Goal: Transaction & Acquisition: Purchase product/service

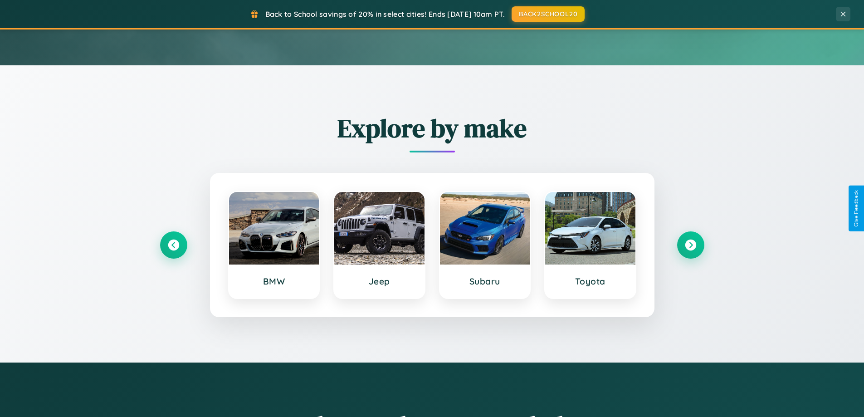
scroll to position [624, 0]
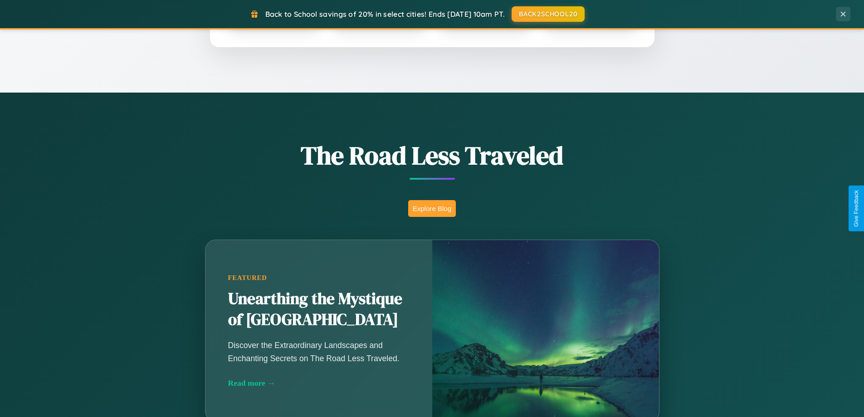
click at [432, 208] on button "Explore Blog" at bounding box center [432, 208] width 48 height 17
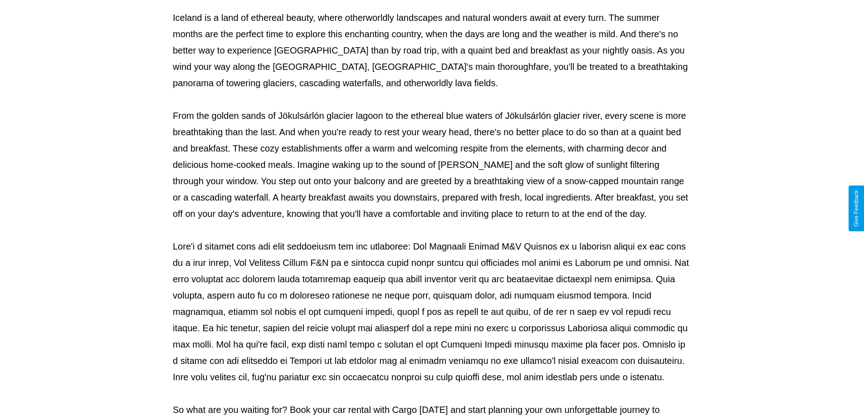
scroll to position [293, 0]
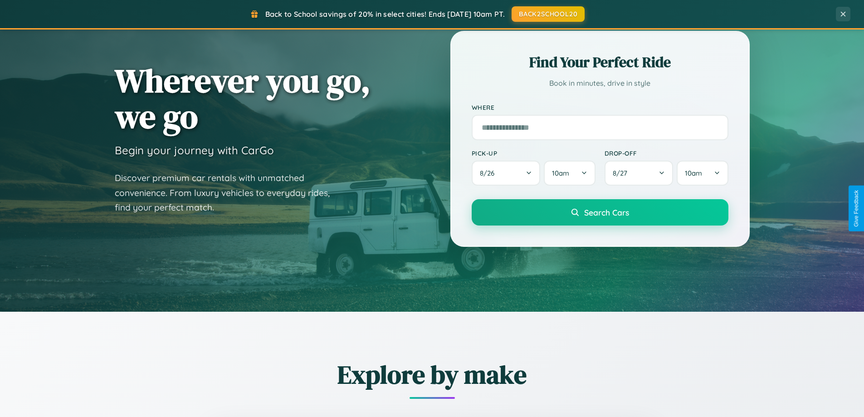
scroll to position [27, 0]
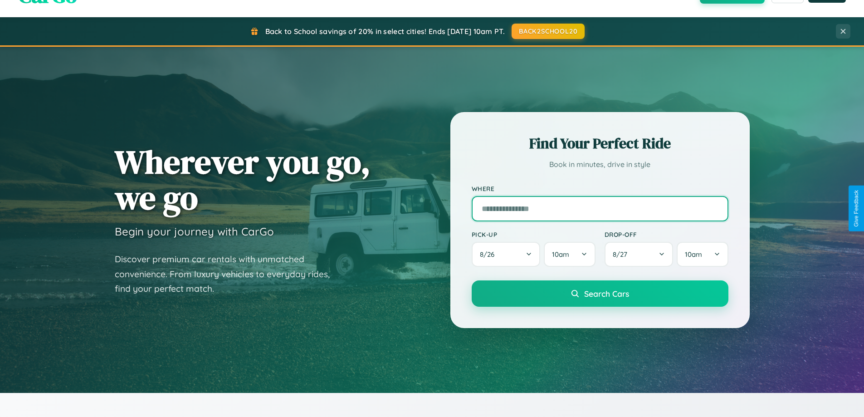
click at [600, 208] on input "text" at bounding box center [600, 208] width 257 height 25
type input "**********"
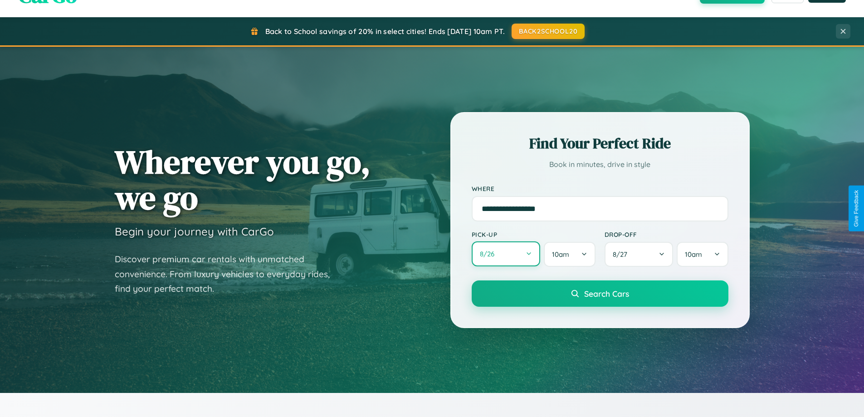
click at [506, 254] on button "8 / 26" at bounding box center [506, 253] width 69 height 25
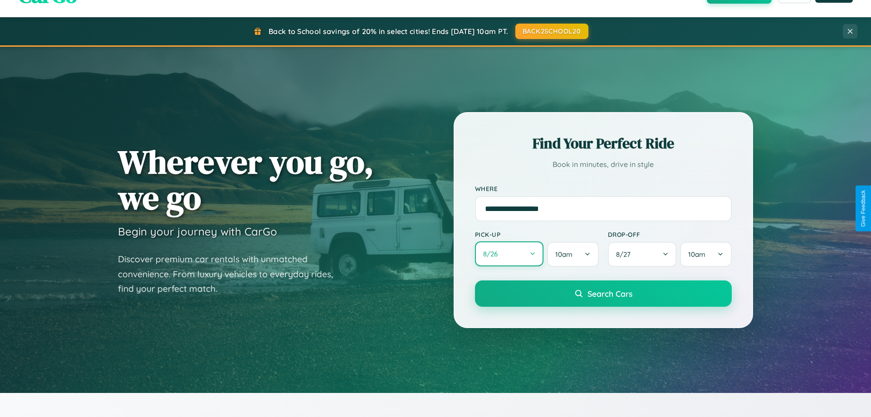
select select "*"
select select "****"
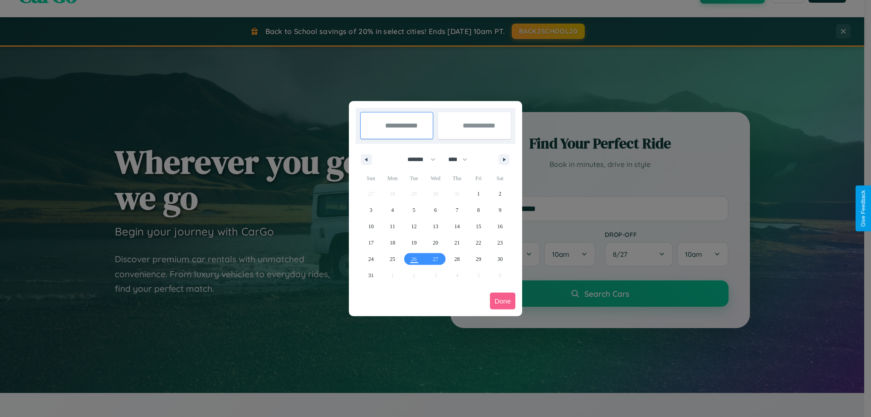
click at [417, 159] on select "******* ******** ***** ***** *** **** **** ****** ********* ******* ******** **…" at bounding box center [420, 159] width 39 height 15
select select "*"
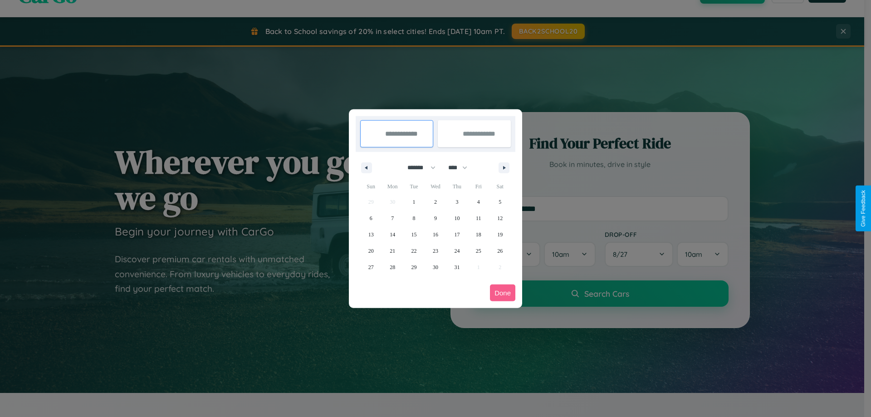
drag, startPoint x: 462, startPoint y: 167, endPoint x: 435, endPoint y: 182, distance: 30.0
click at [462, 167] on select "**** **** **** **** **** **** **** **** **** **** **** **** **** **** **** ****…" at bounding box center [457, 167] width 27 height 15
select select "****"
click at [435, 267] on span "29" at bounding box center [435, 267] width 5 height 16
type input "**********"
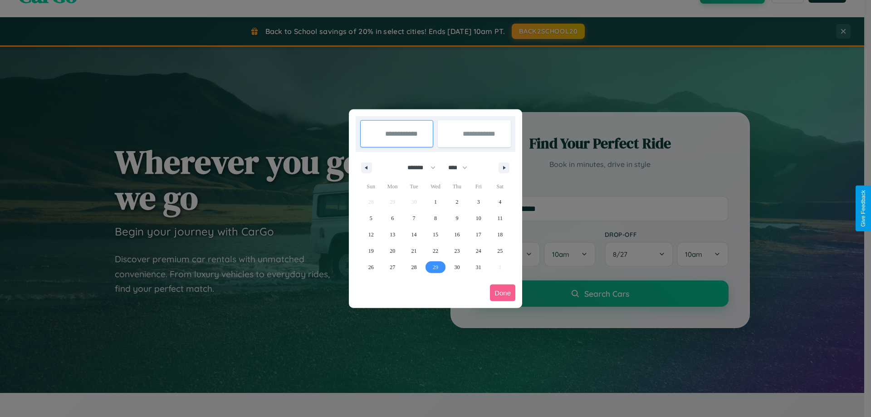
type input "**********"
click at [504, 167] on icon "button" at bounding box center [505, 168] width 5 height 4
select select "*"
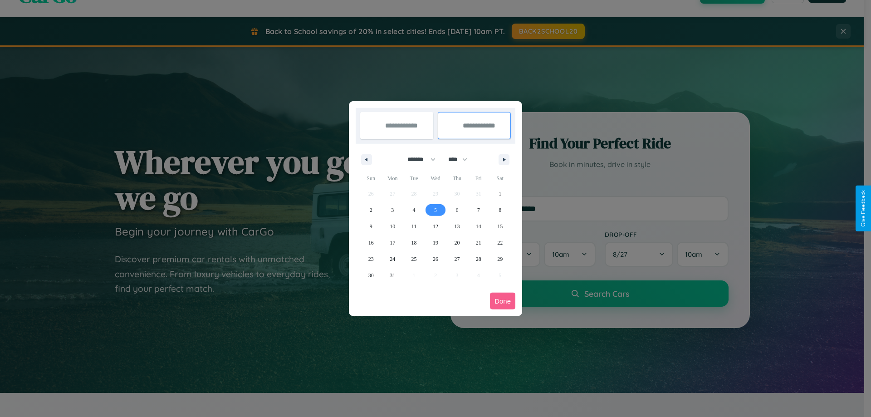
click at [435, 210] on span "5" at bounding box center [435, 210] width 3 height 16
type input "**********"
select select "*"
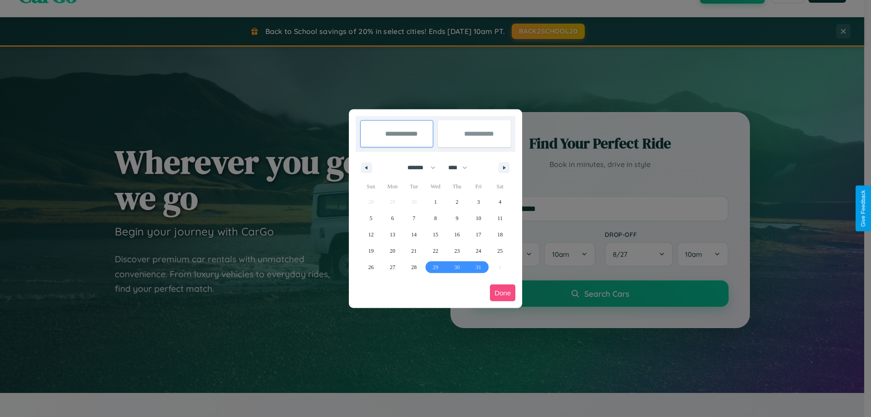
click at [503, 293] on button "Done" at bounding box center [502, 292] width 25 height 17
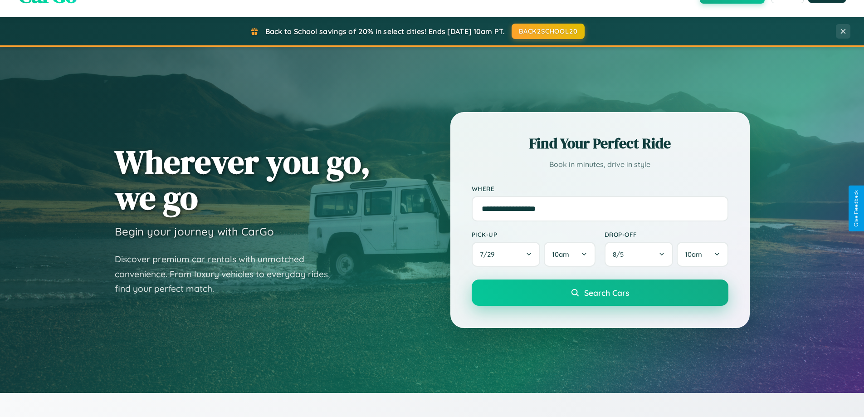
click at [600, 293] on span "Search Cars" at bounding box center [606, 293] width 45 height 10
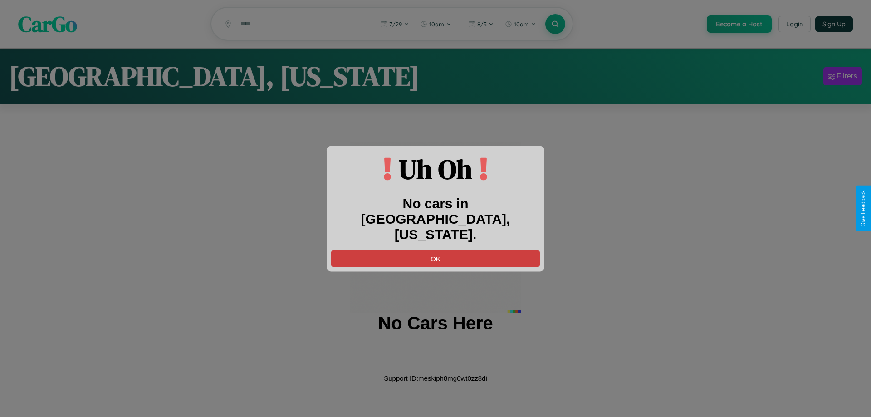
click at [435, 250] on button "OK" at bounding box center [435, 258] width 209 height 17
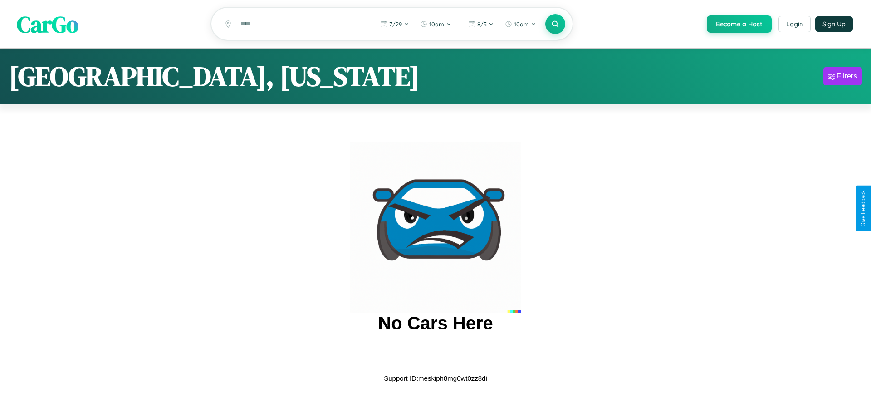
click at [48, 24] on span "CarGo" at bounding box center [48, 23] width 62 height 31
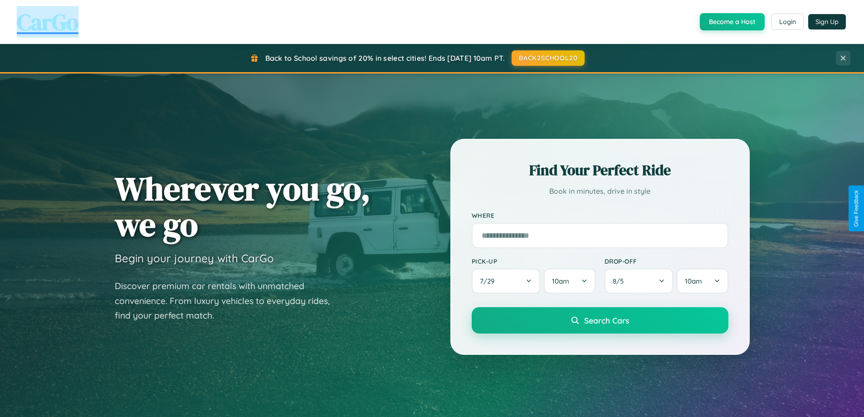
scroll to position [391, 0]
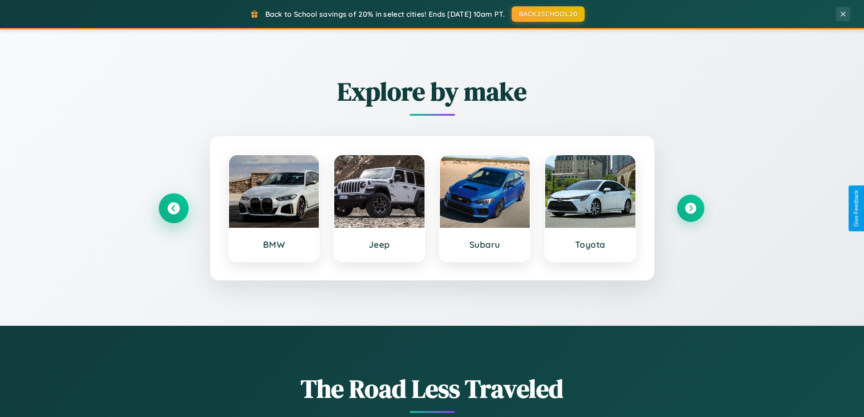
click at [173, 208] on icon at bounding box center [173, 208] width 12 height 12
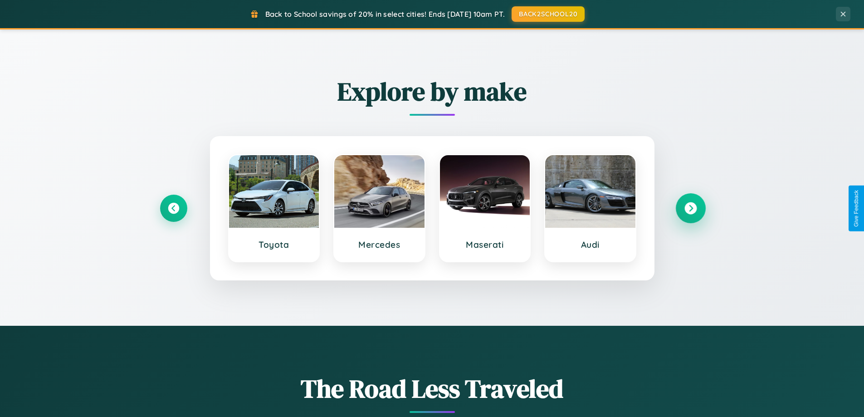
click at [690, 208] on icon at bounding box center [690, 208] width 12 height 12
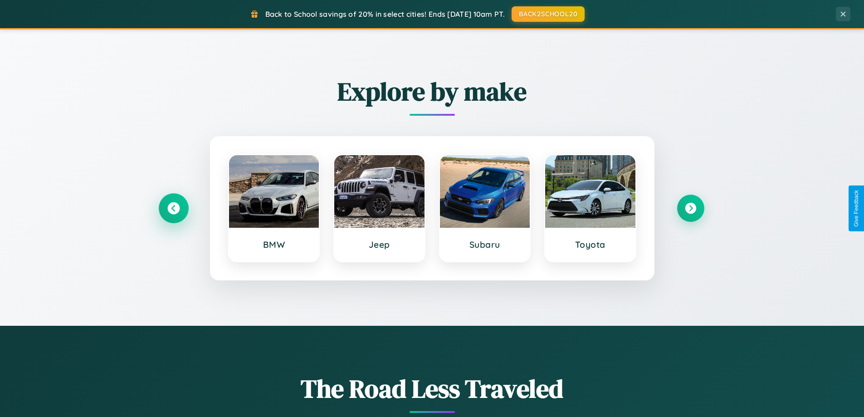
click at [173, 208] on icon at bounding box center [173, 208] width 12 height 12
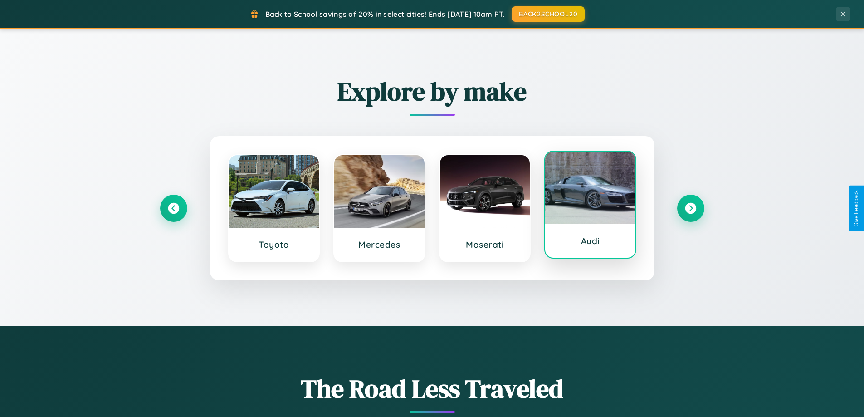
click at [590, 205] on div at bounding box center [590, 187] width 90 height 73
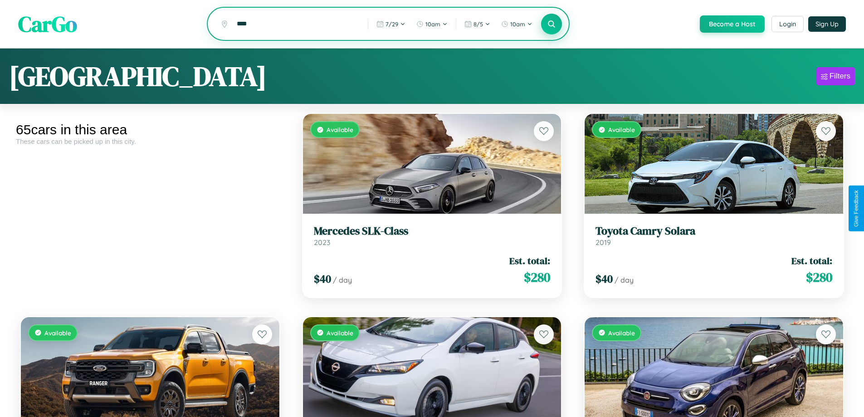
click at [551, 24] on icon at bounding box center [551, 24] width 9 height 9
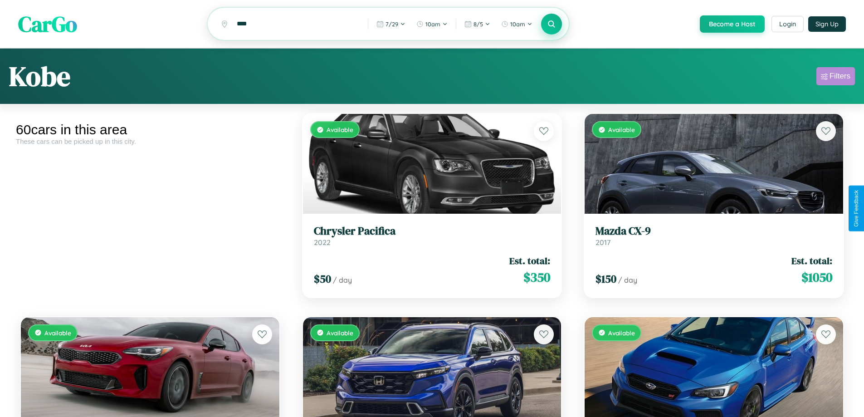
click at [836, 78] on div "Filters" at bounding box center [840, 76] width 21 height 9
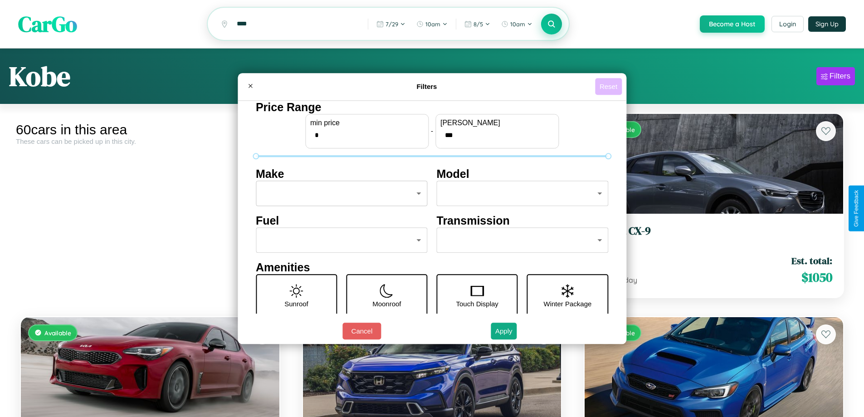
click at [610, 86] on button "Reset" at bounding box center [608, 86] width 27 height 17
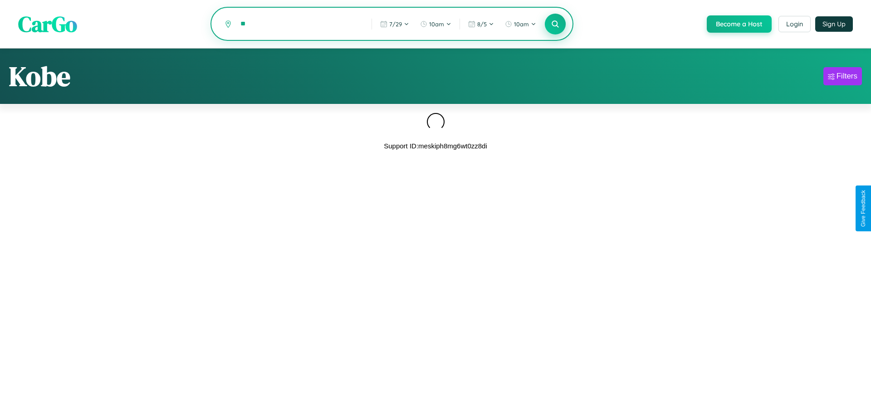
type input "*"
type input "*******"
click at [554, 24] on icon at bounding box center [555, 24] width 9 height 9
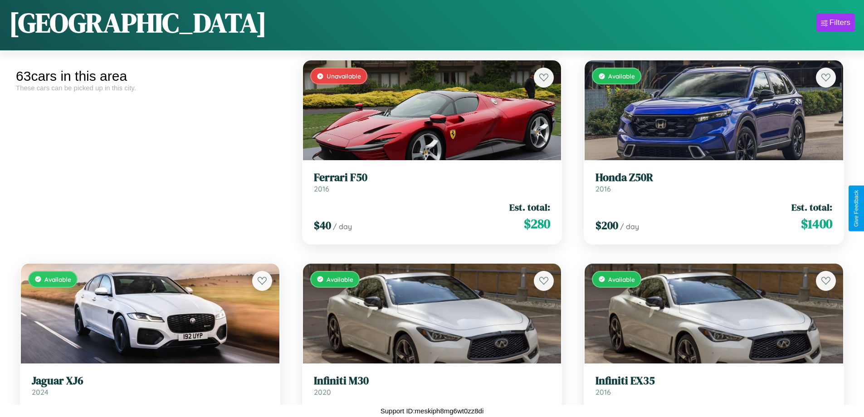
scroll to position [1346, 0]
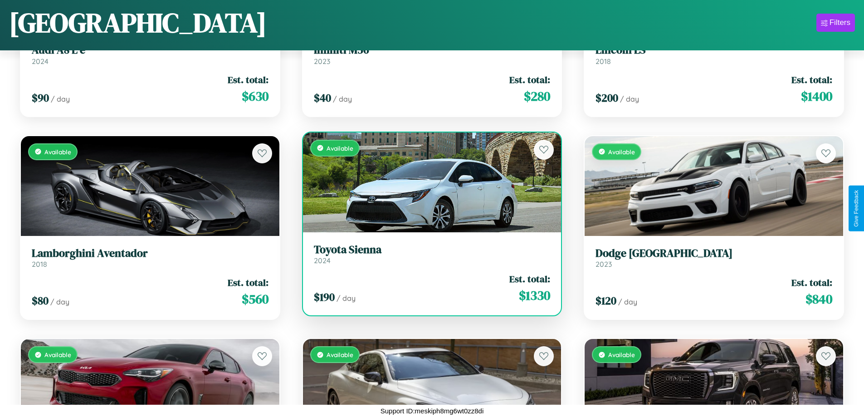
click at [428, 183] on div "Available" at bounding box center [432, 182] width 259 height 100
click at [428, 182] on div "Available" at bounding box center [432, 182] width 259 height 100
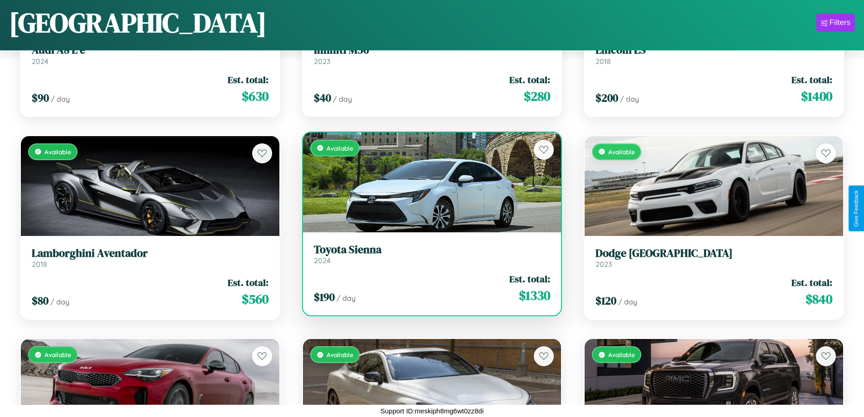
click at [428, 182] on div "Available" at bounding box center [432, 182] width 259 height 100
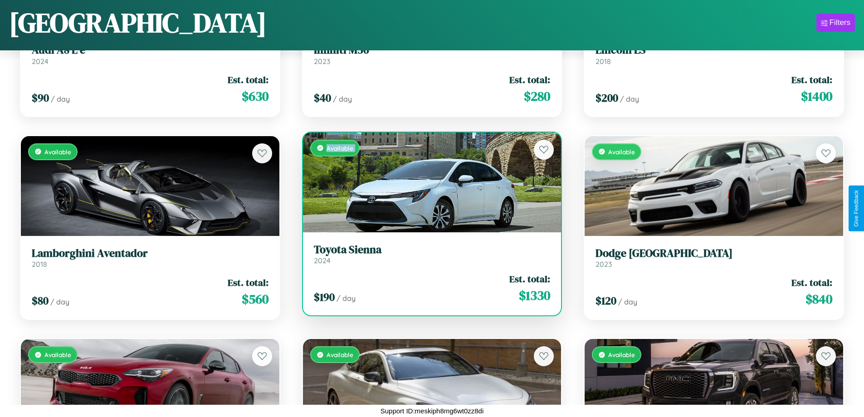
click at [428, 182] on div "Available" at bounding box center [432, 182] width 259 height 100
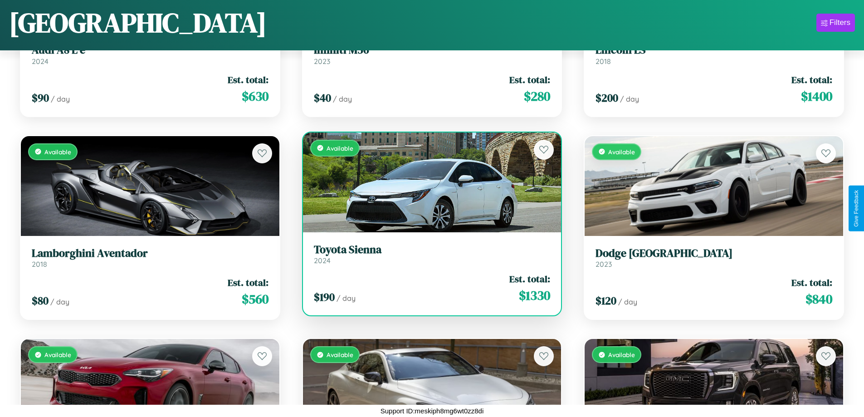
click at [428, 182] on div "Available" at bounding box center [432, 182] width 259 height 100
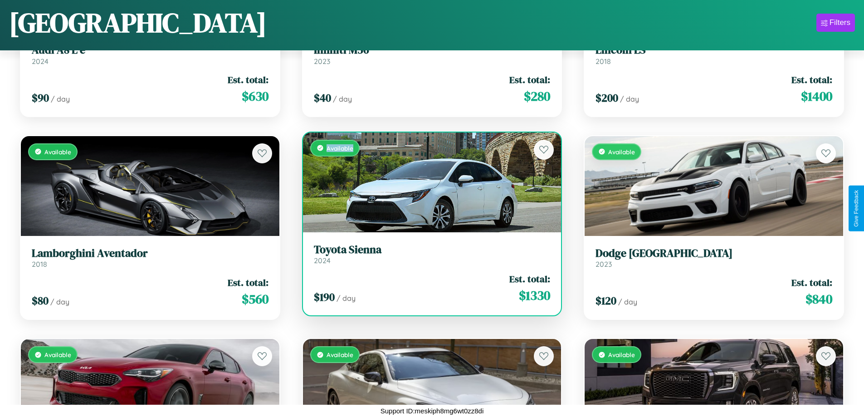
click at [428, 182] on div "Available" at bounding box center [432, 182] width 259 height 100
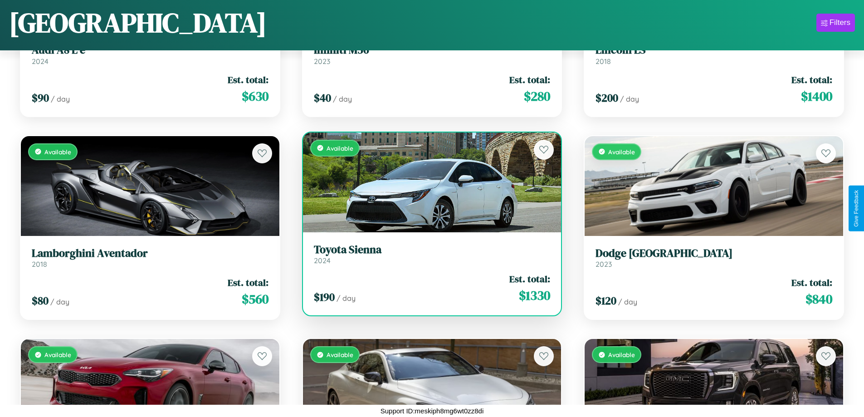
click at [428, 254] on h3 "Toyota Sienna" at bounding box center [432, 249] width 237 height 13
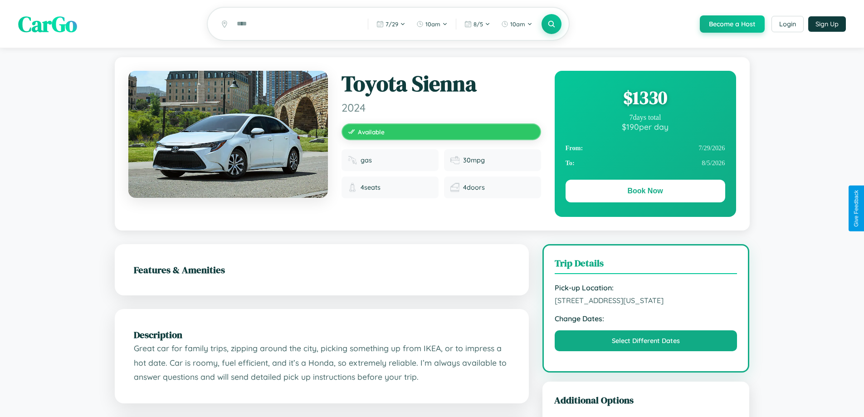
click at [645, 99] on div "$ 1330" at bounding box center [646, 97] width 160 height 24
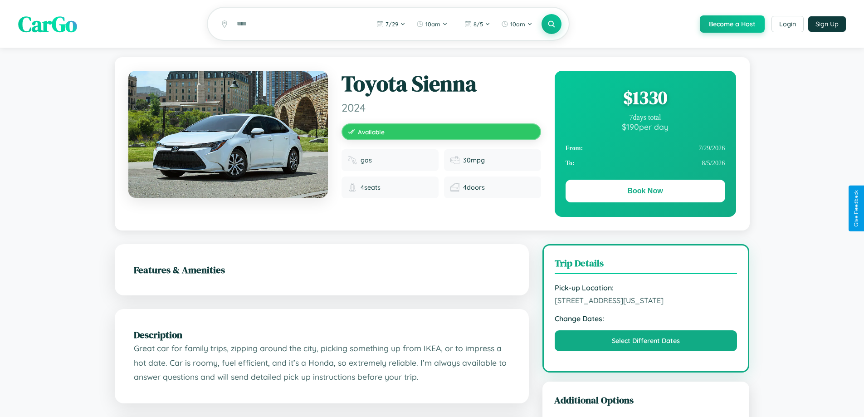
click at [645, 99] on div "$ 1330" at bounding box center [646, 97] width 160 height 24
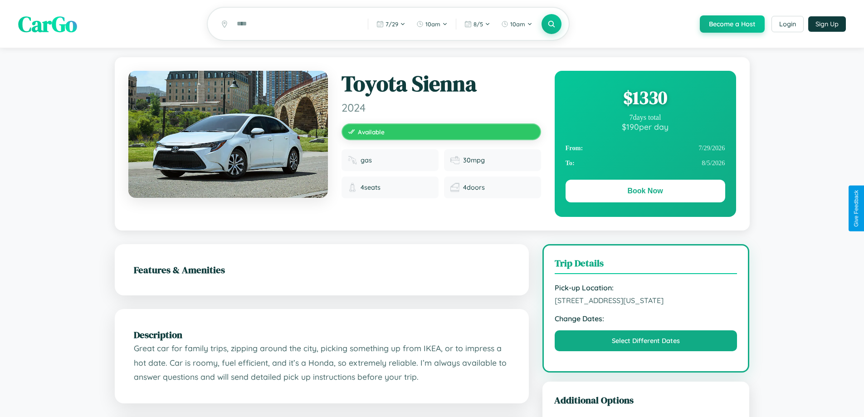
click at [645, 99] on div "$ 1330" at bounding box center [646, 97] width 160 height 24
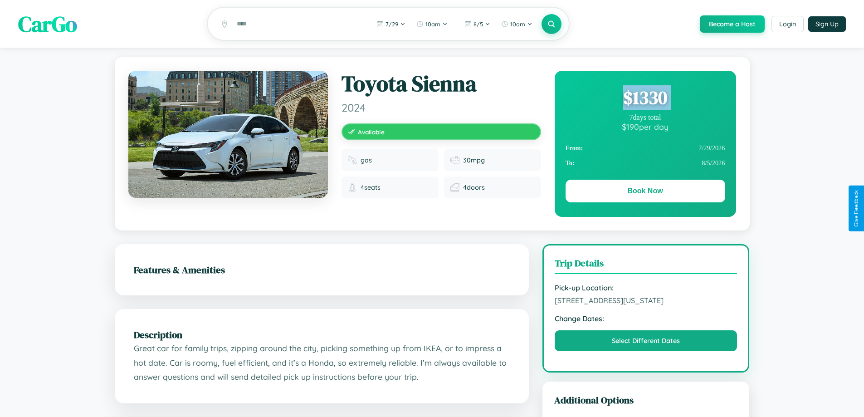
click at [645, 99] on div "$ 1330" at bounding box center [646, 97] width 160 height 24
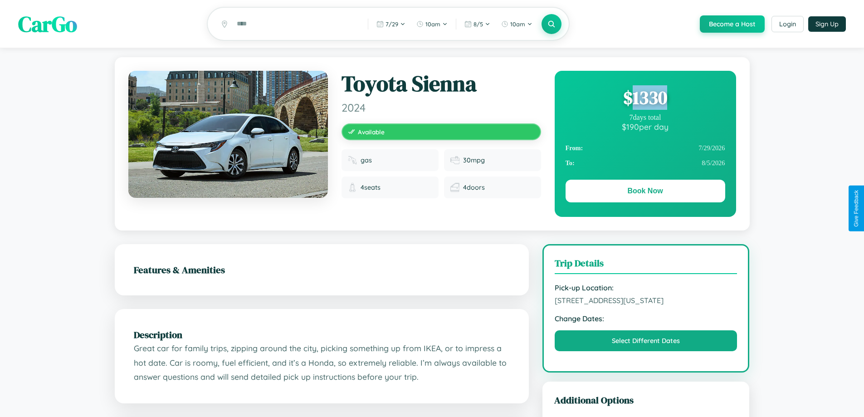
click at [645, 99] on div "$ 1330" at bounding box center [646, 97] width 160 height 24
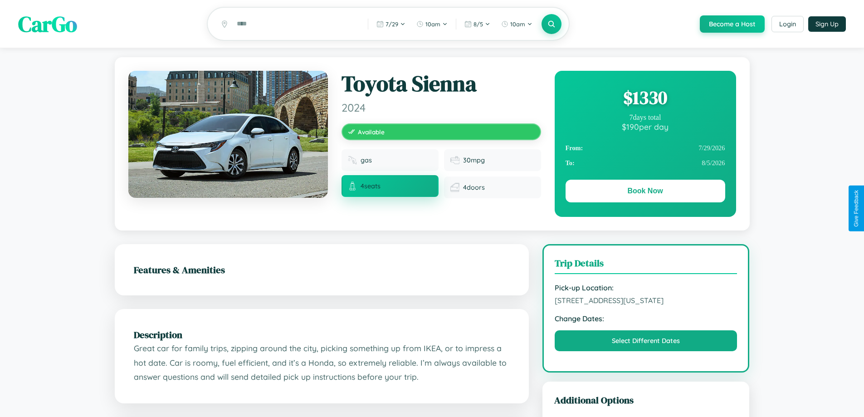
scroll to position [98, 0]
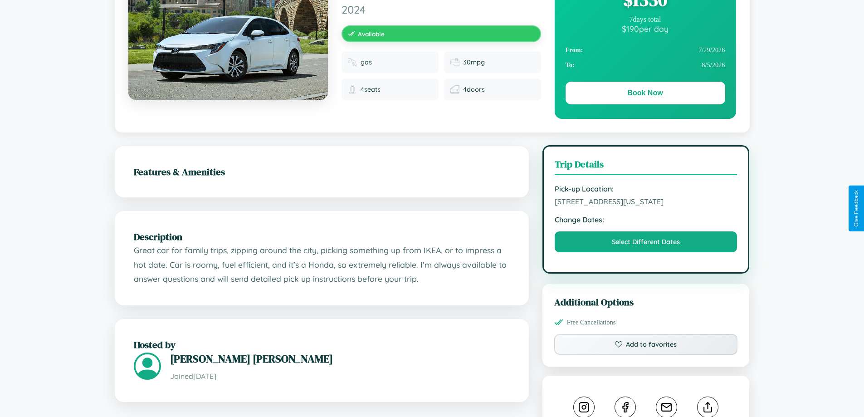
click at [646, 206] on span "6625 First Street Seattle Washington 53549 United States" at bounding box center [646, 201] width 183 height 9
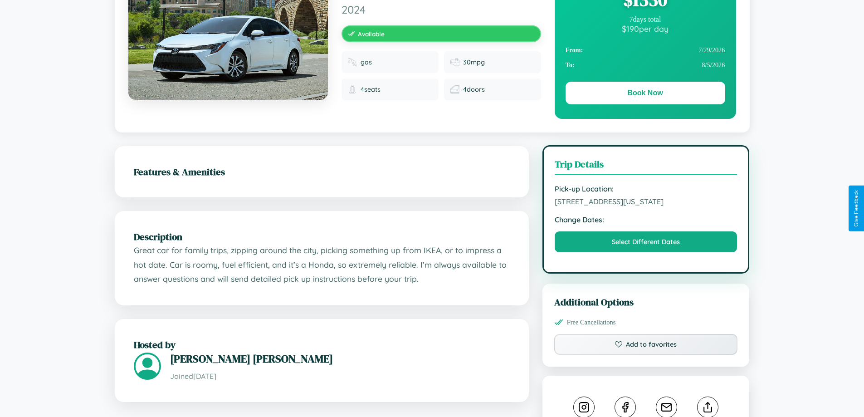
click at [646, 206] on span "6625 First Street Seattle Washington 53549 United States" at bounding box center [646, 201] width 183 height 9
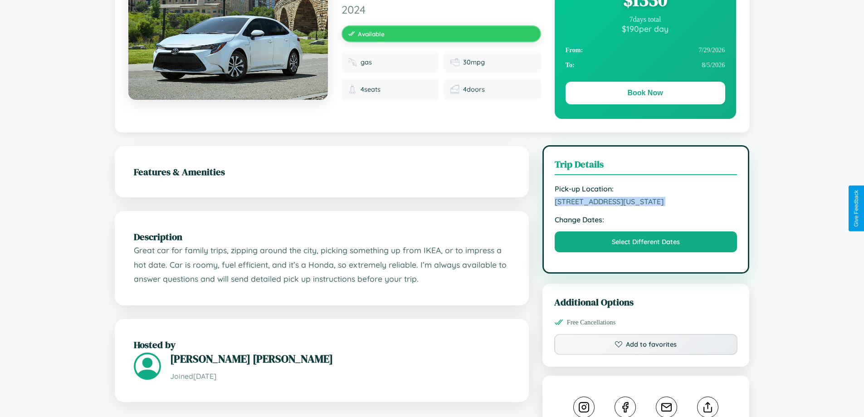
click at [646, 206] on span "6625 First Street Seattle Washington 53549 United States" at bounding box center [646, 201] width 183 height 9
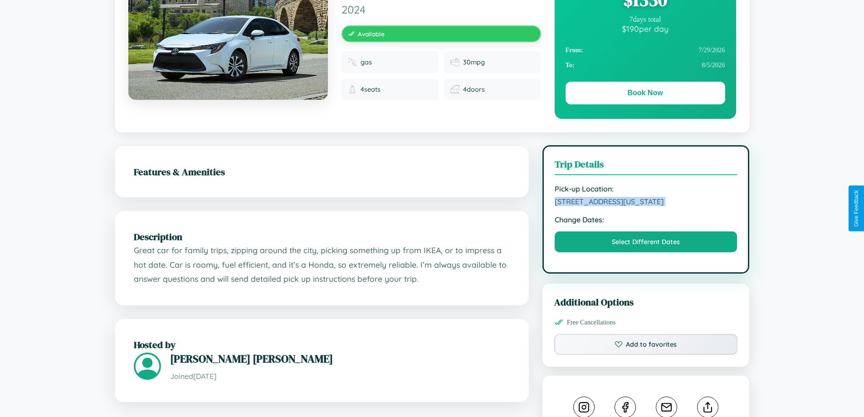
click at [646, 206] on span "6625 First Street Seattle Washington 53549 United States" at bounding box center [646, 201] width 183 height 9
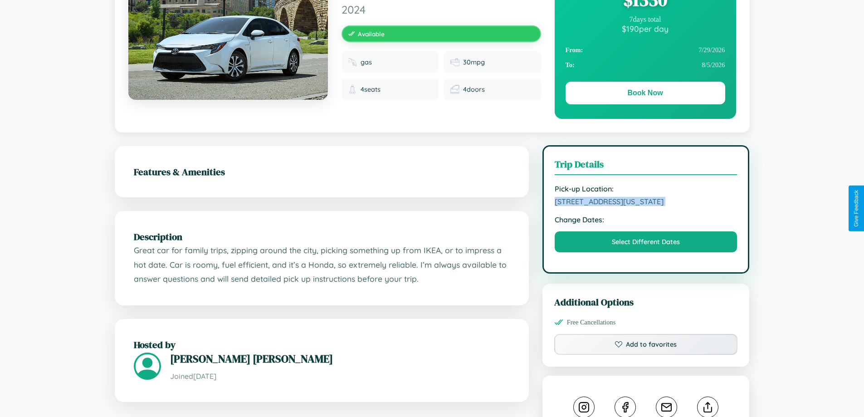
click at [646, 206] on span "6625 First Street Seattle Washington 53549 United States" at bounding box center [646, 201] width 183 height 9
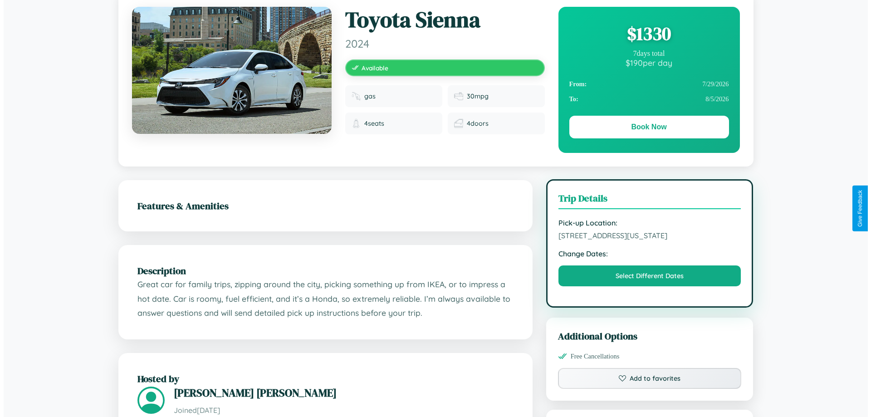
scroll to position [0, 0]
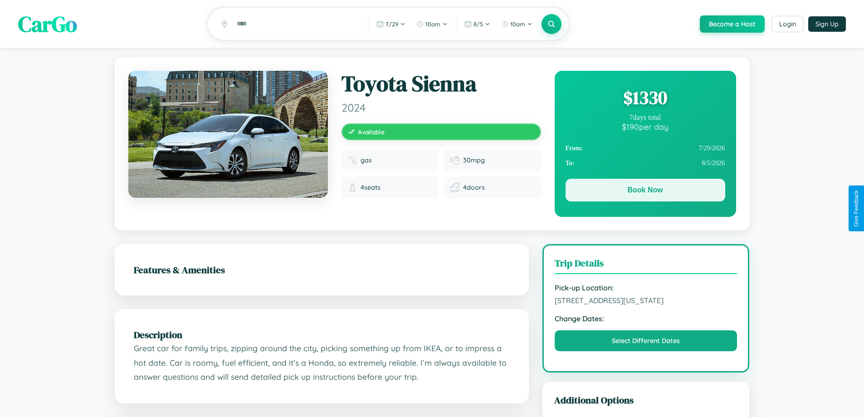
click at [645, 191] on button "Book Now" at bounding box center [646, 190] width 160 height 23
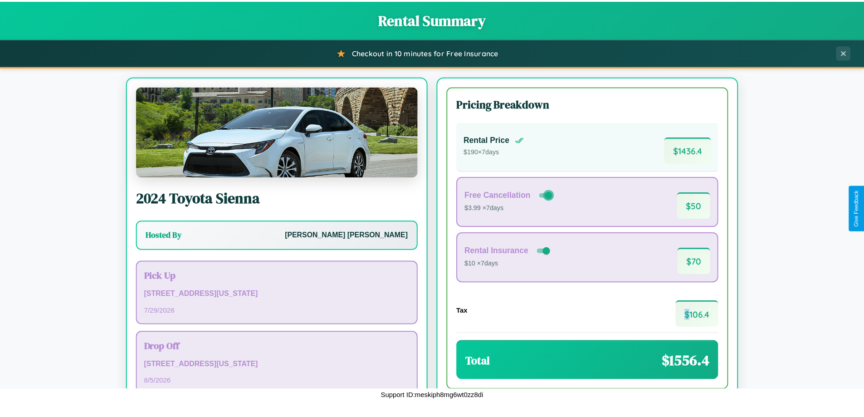
scroll to position [62, 0]
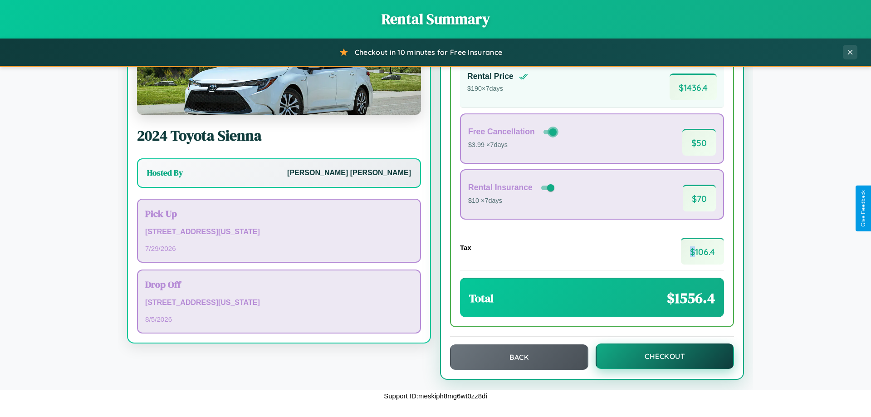
click at [659, 356] on button "Checkout" at bounding box center [665, 355] width 138 height 25
